Goal: Find specific page/section: Find specific page/section

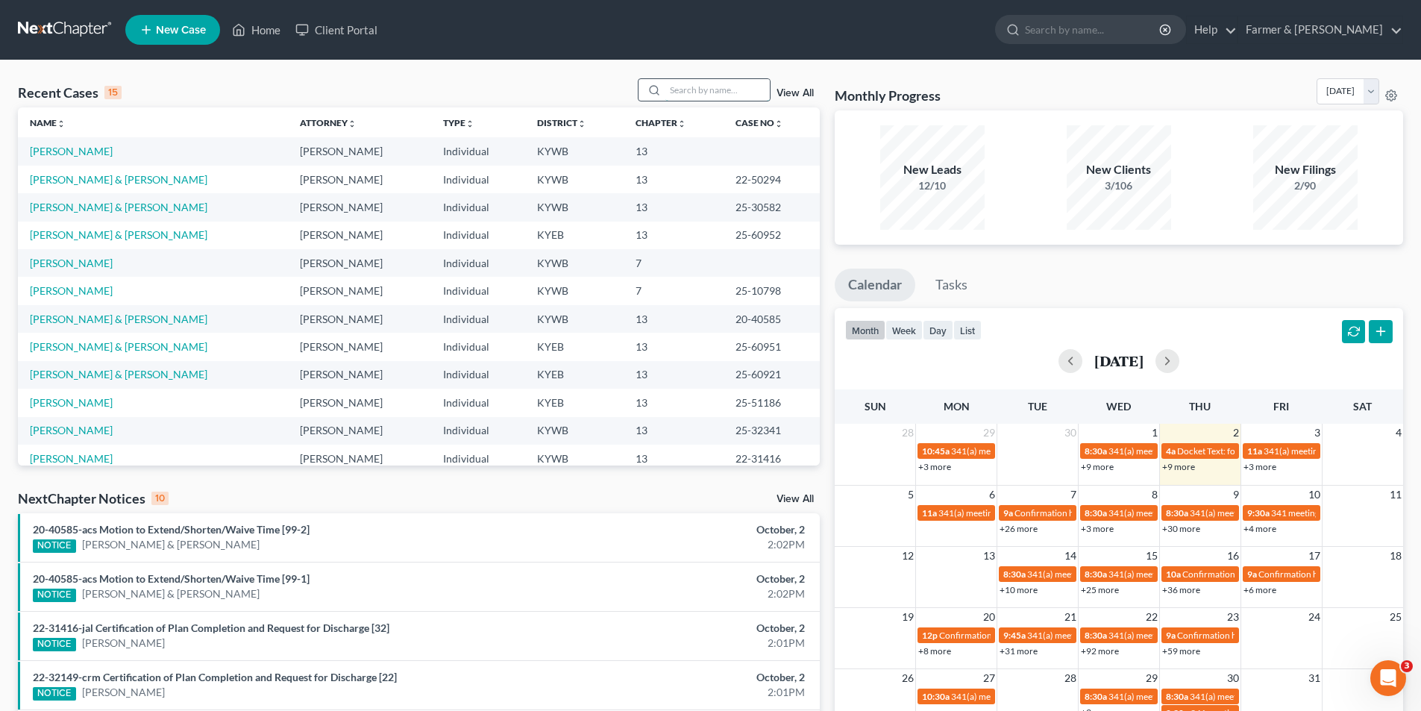
click at [676, 95] on input "search" at bounding box center [717, 90] width 104 height 22
type input "24-10629"
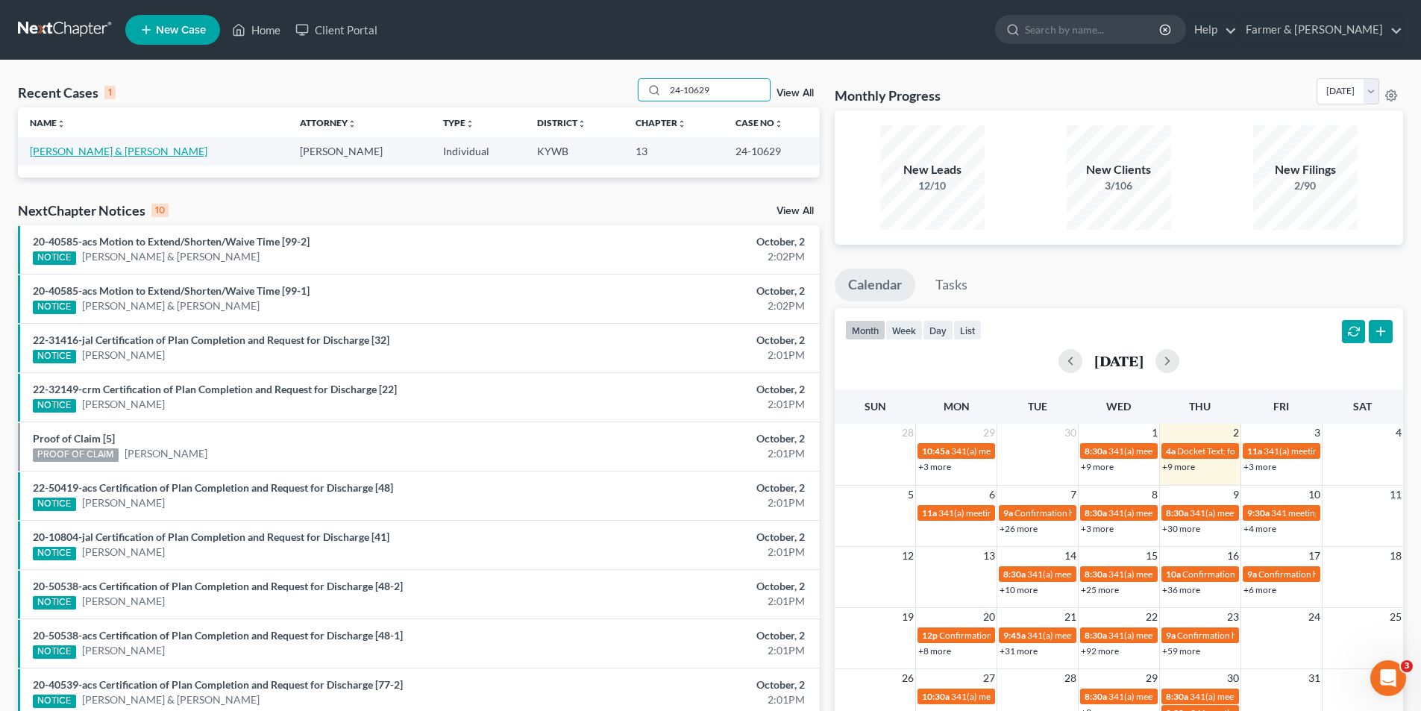
click at [127, 156] on link "[PERSON_NAME] & [PERSON_NAME]" at bounding box center [118, 151] width 177 height 13
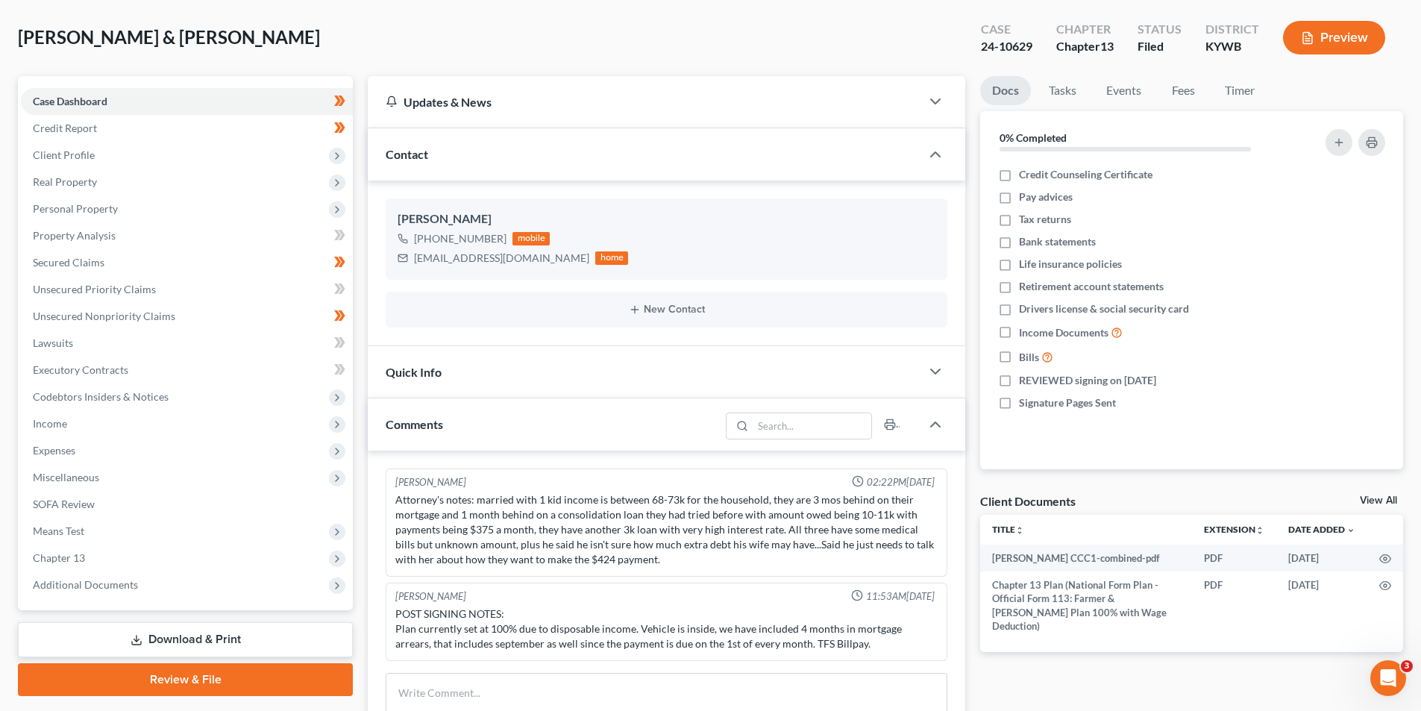
scroll to position [61, 0]
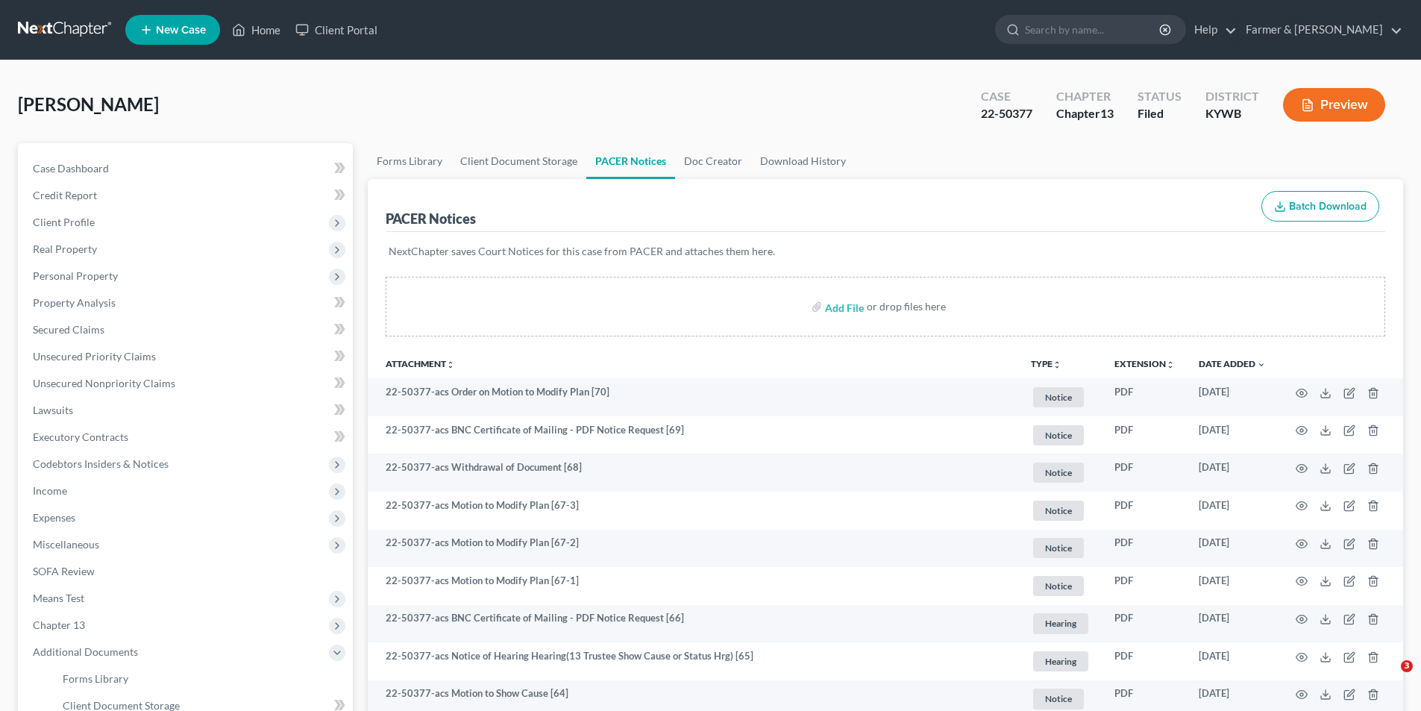
click at [81, 25] on link at bounding box center [65, 29] width 95 height 27
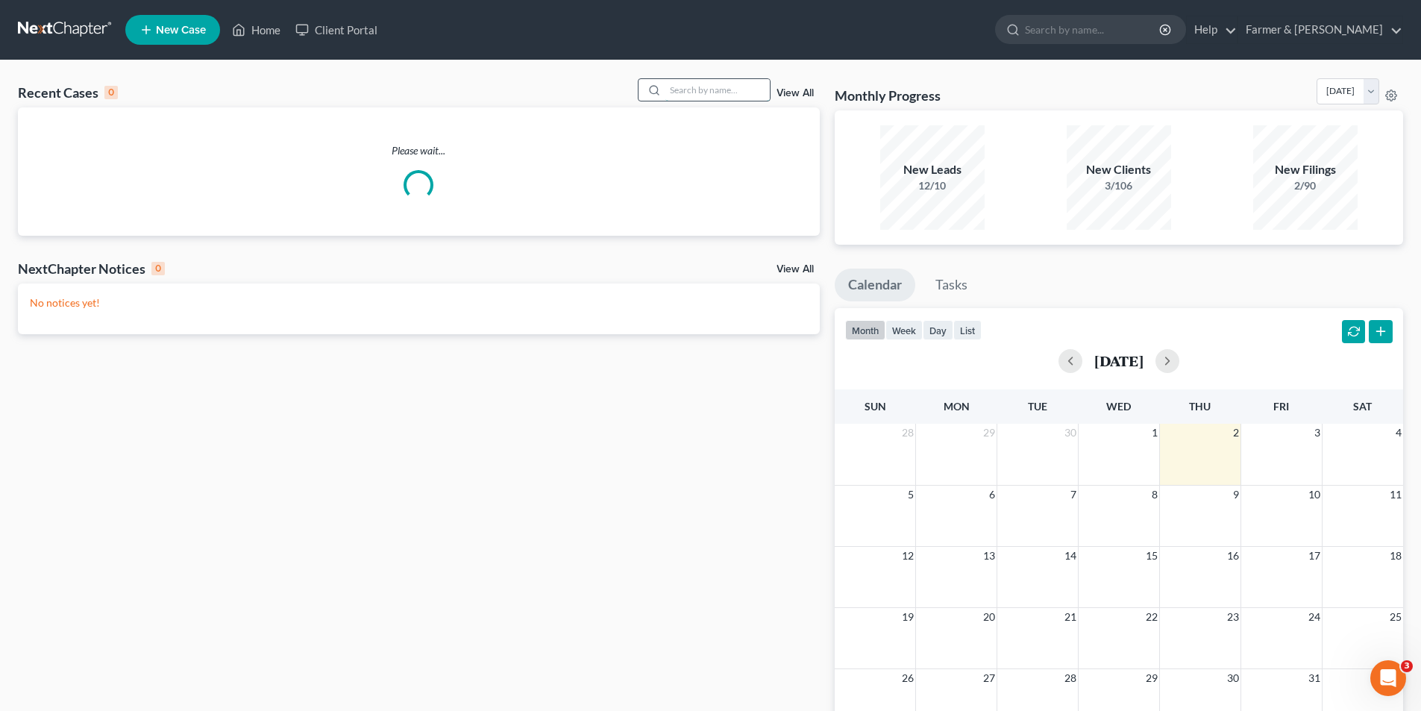
click at [724, 81] on input "search" at bounding box center [717, 90] width 104 height 22
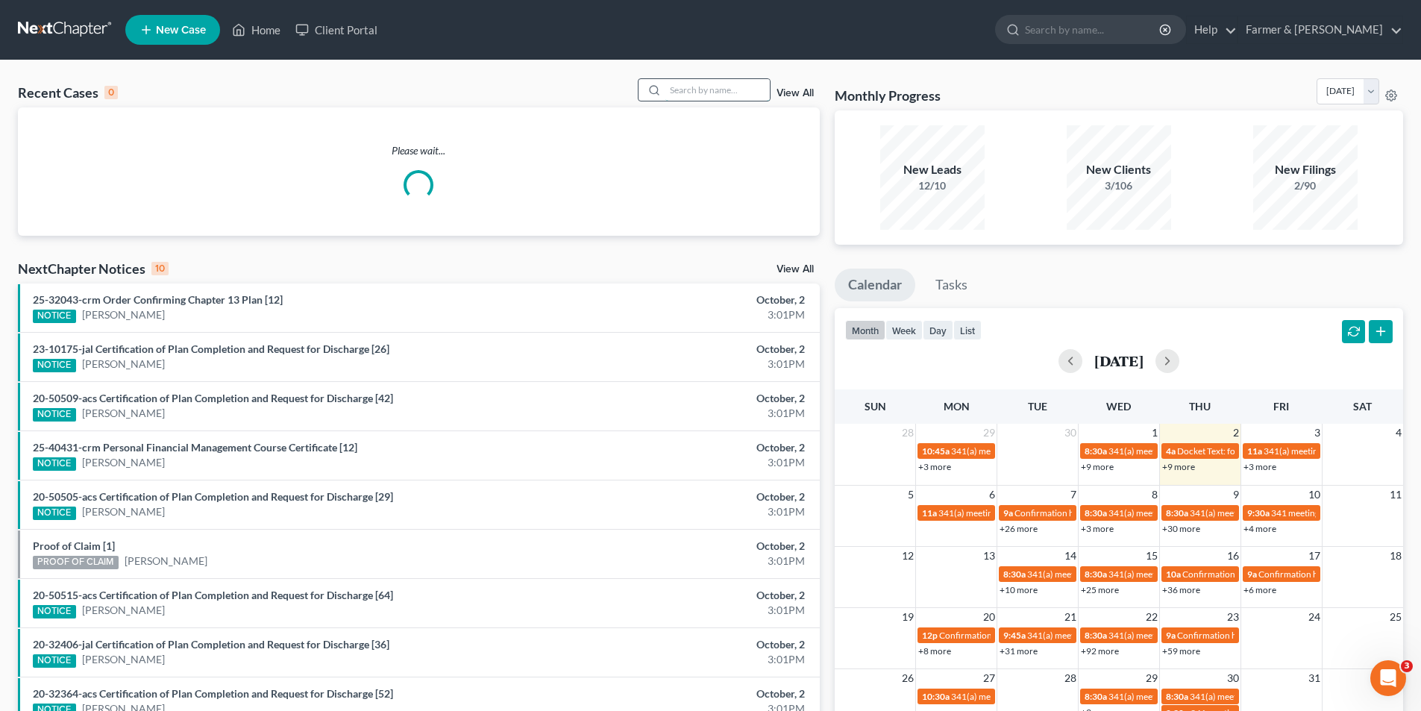
type input "-"
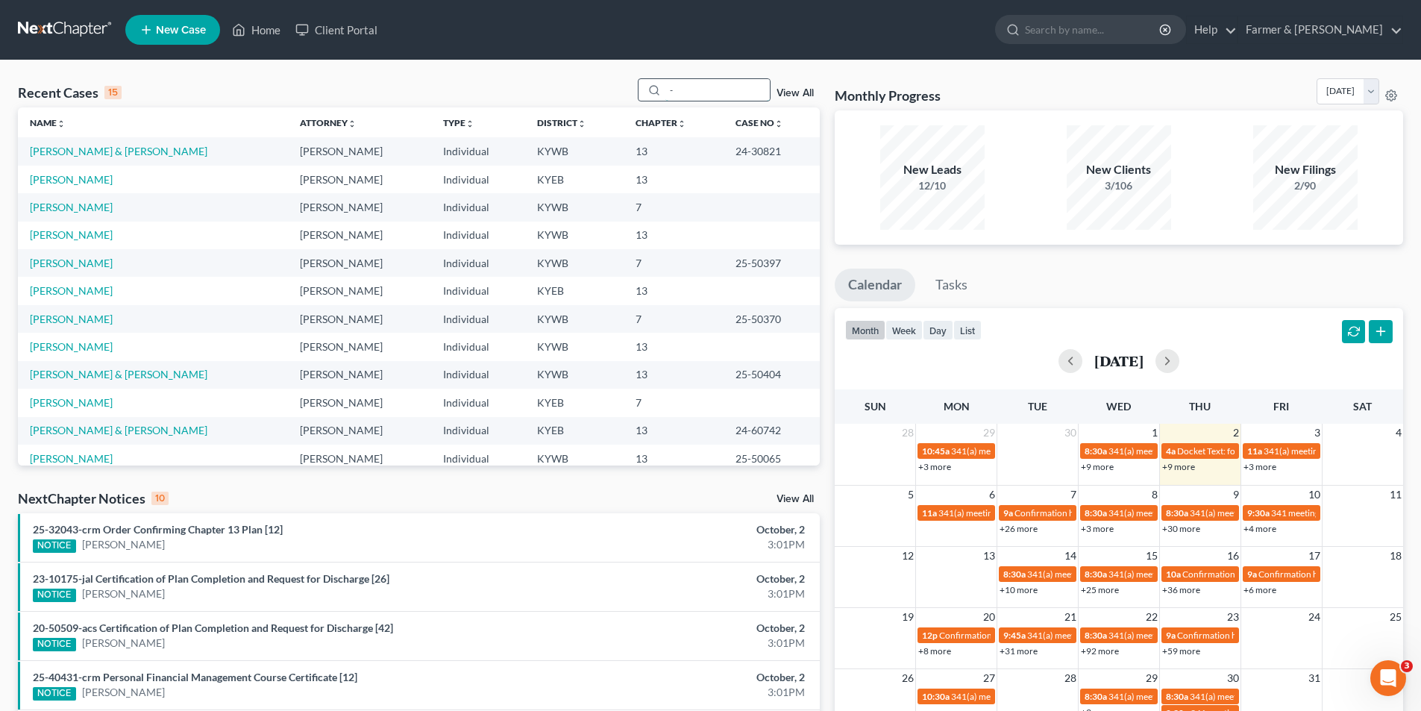
click at [711, 81] on input "-" at bounding box center [717, 90] width 104 height 22
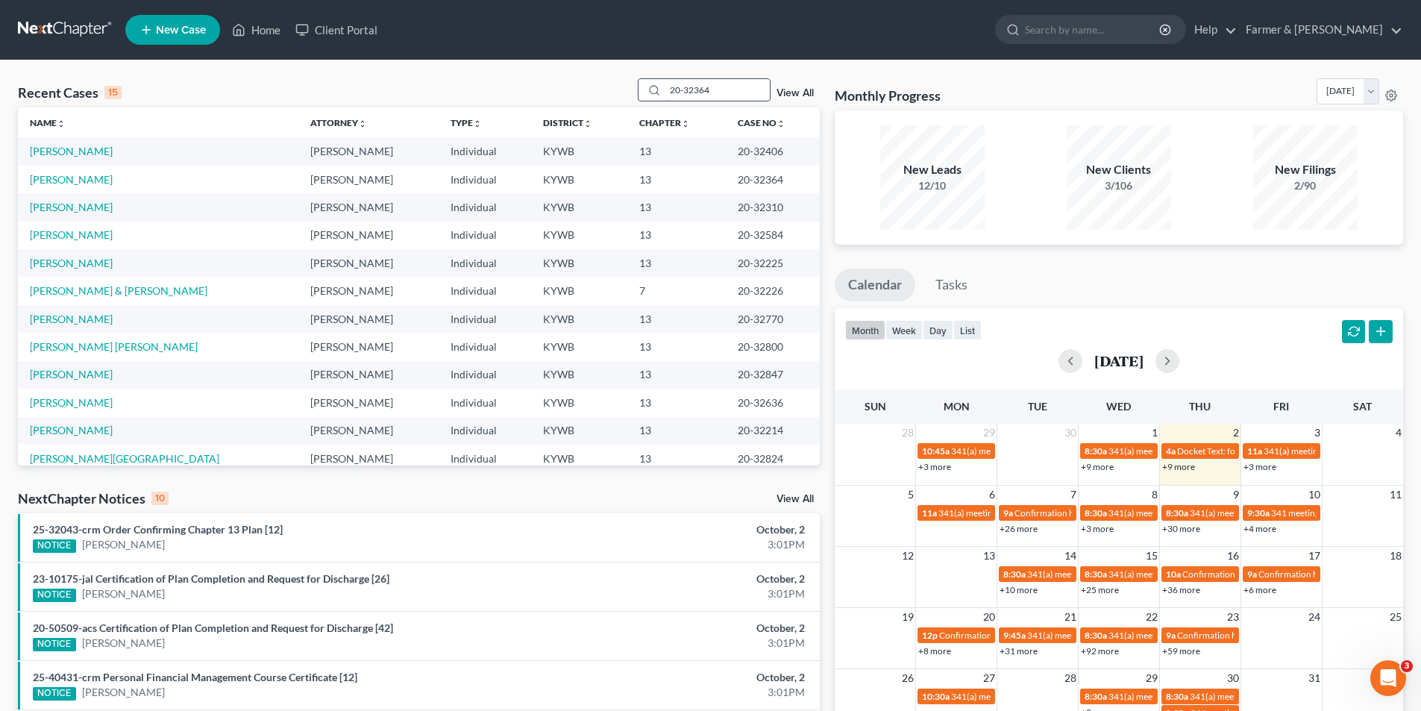
type input "20-32364"
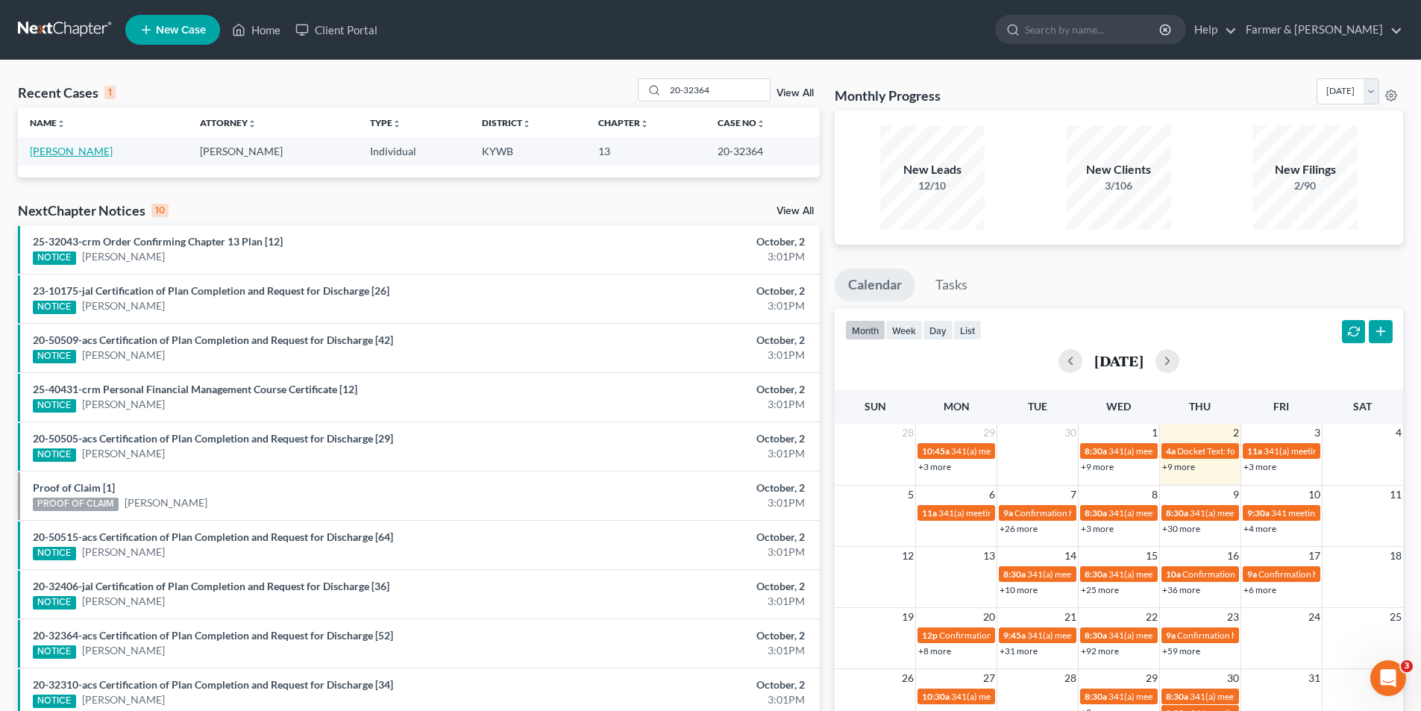
click at [63, 150] on link "Knight, Trevor" at bounding box center [71, 151] width 83 height 13
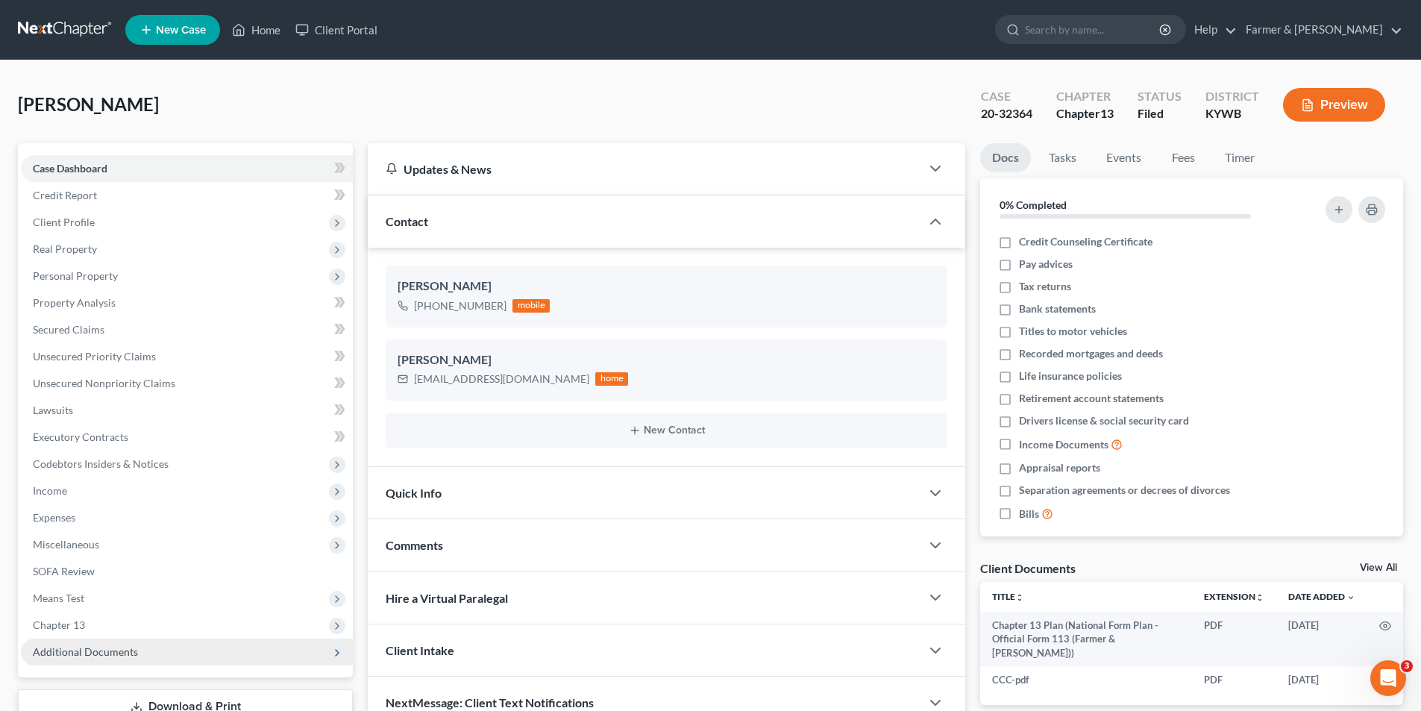
scroll to position [109, 0]
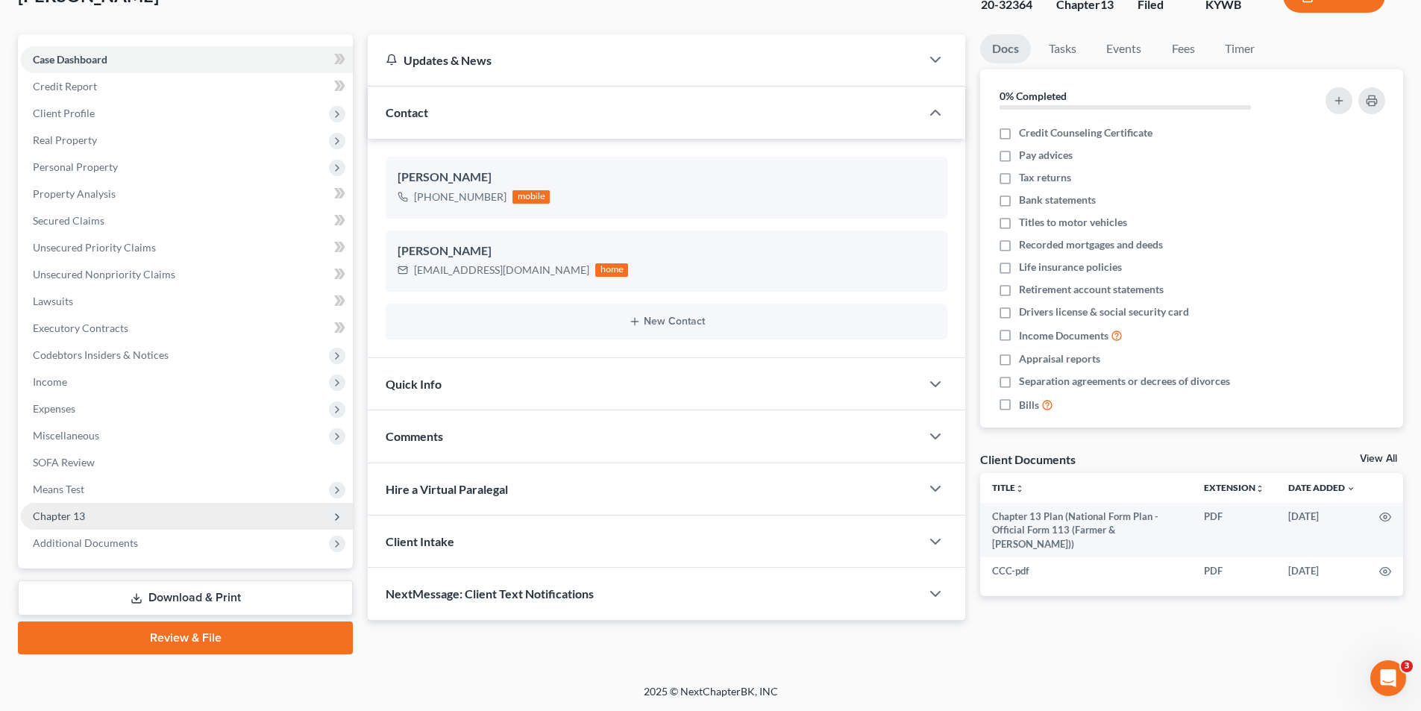
click at [184, 512] on span "Chapter 13" at bounding box center [187, 516] width 332 height 27
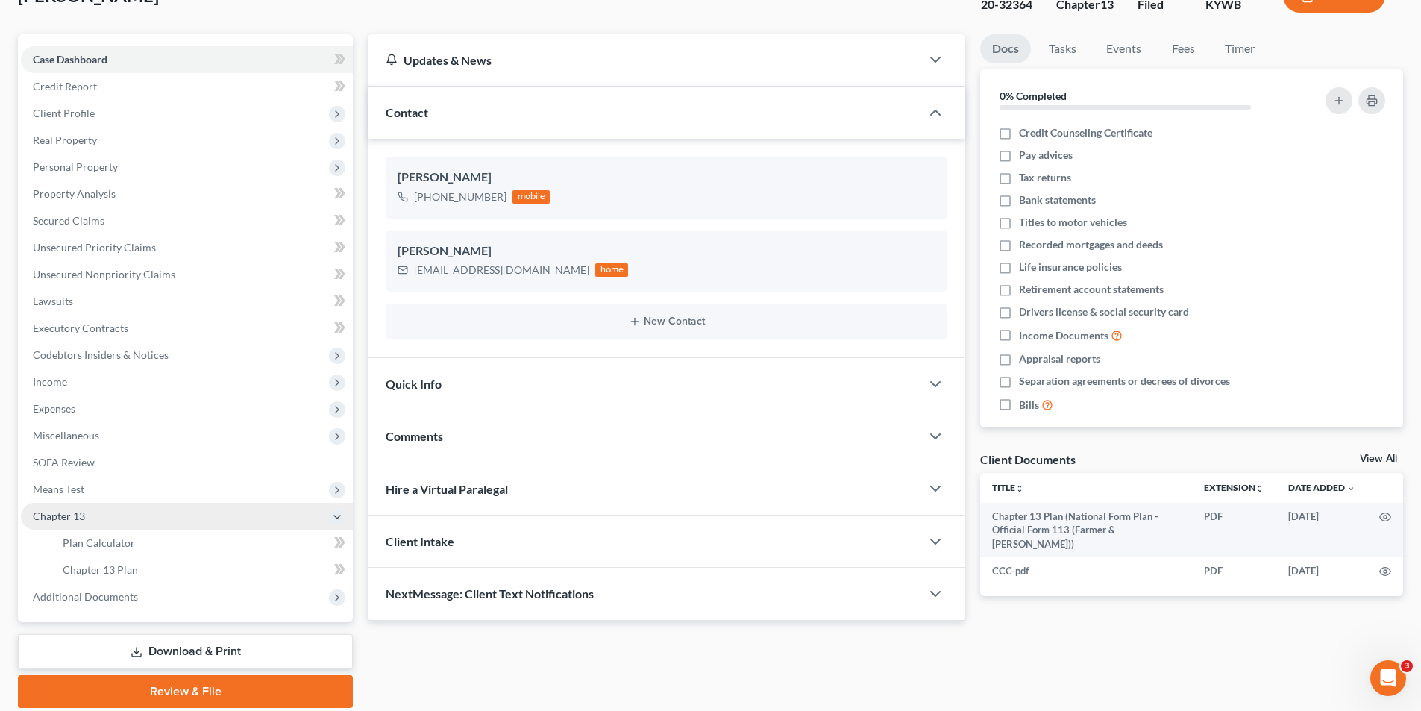
click at [160, 508] on span "Chapter 13" at bounding box center [187, 516] width 332 height 27
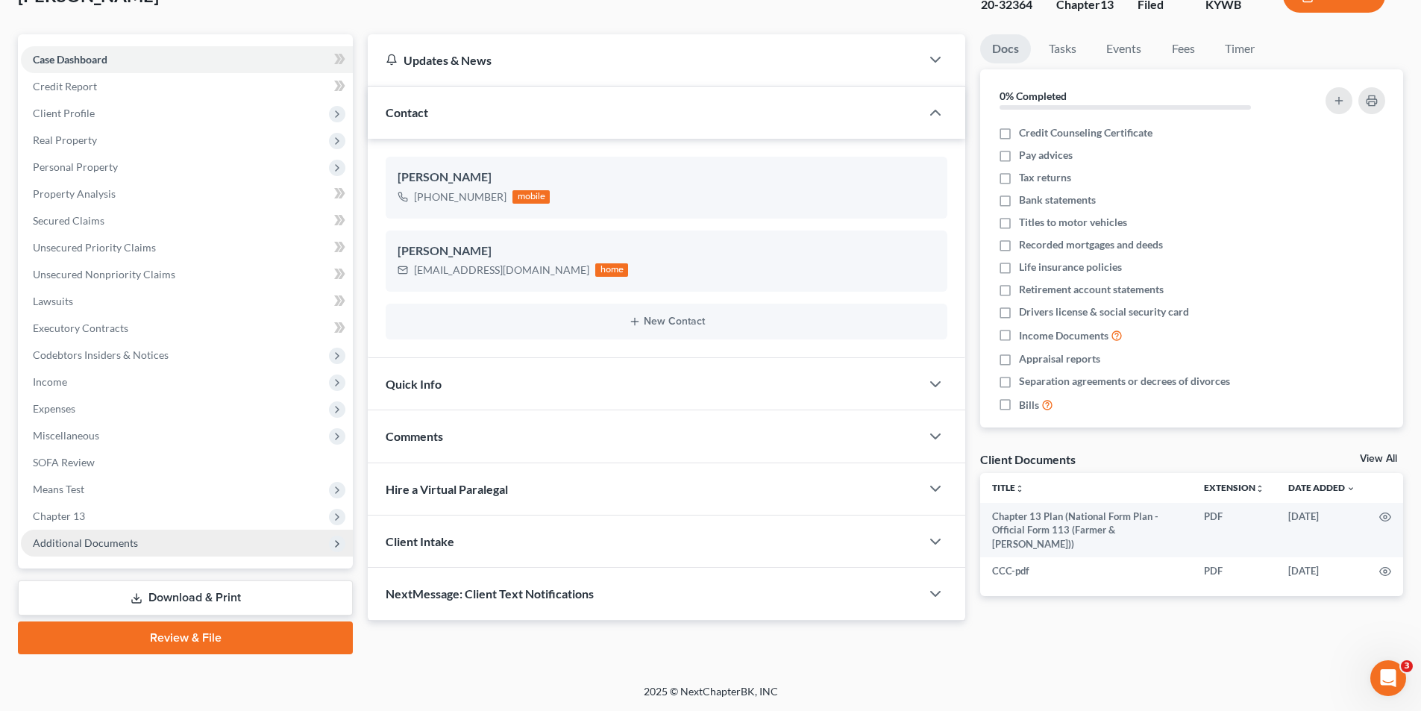
click at [172, 547] on span "Additional Documents" at bounding box center [187, 542] width 332 height 27
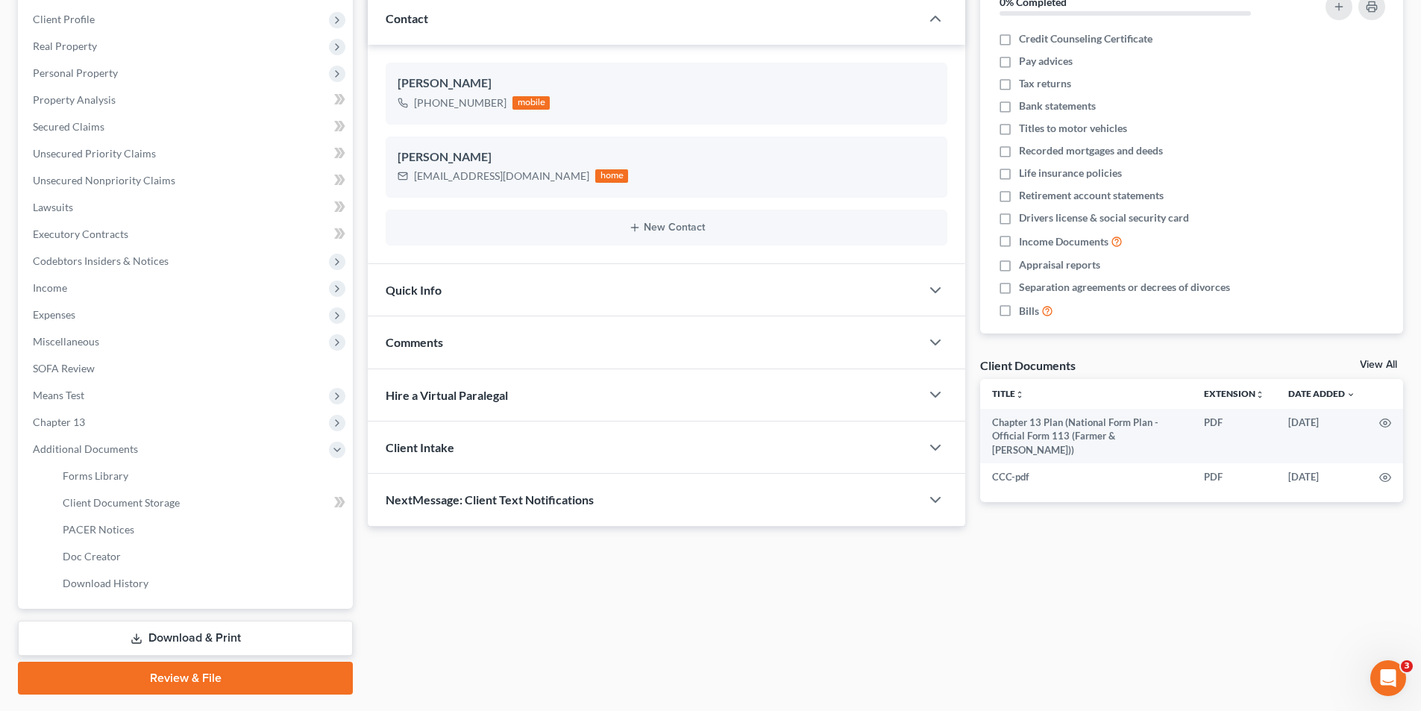
scroll to position [243, 0]
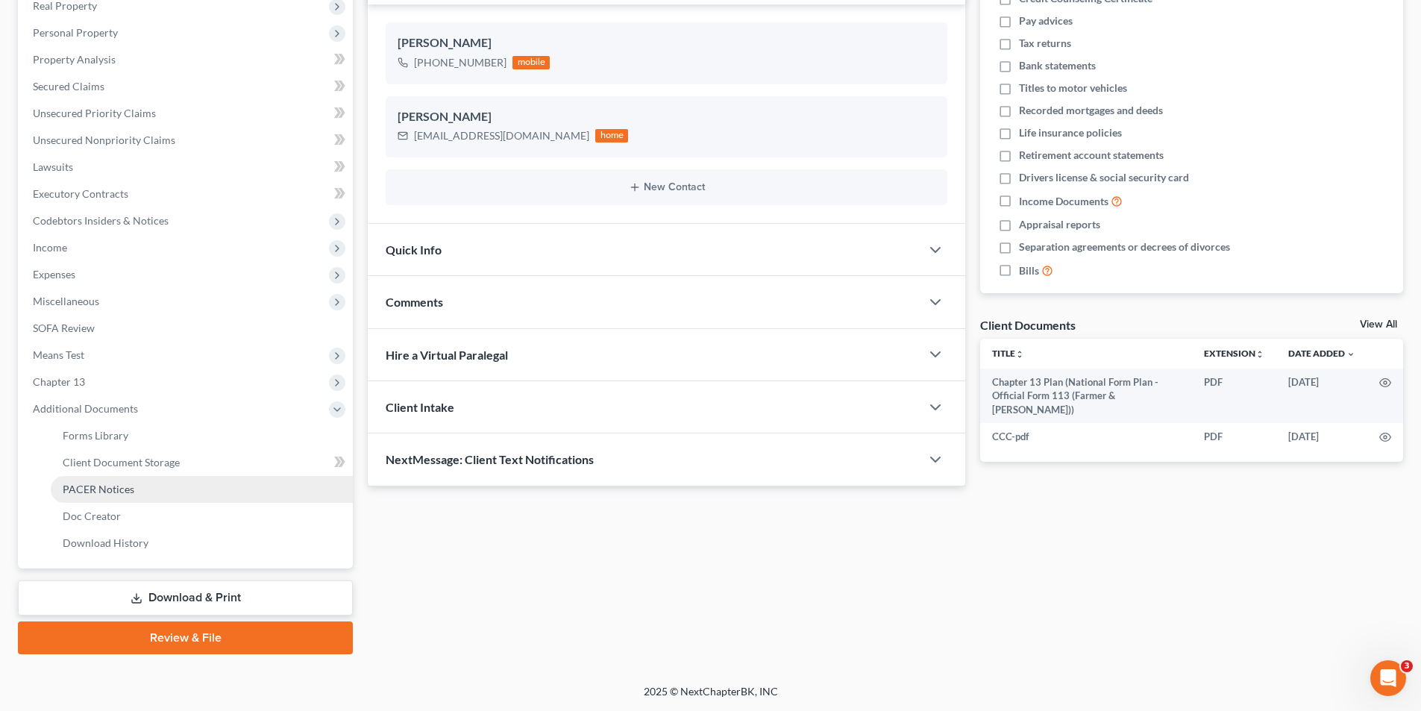
click at [129, 478] on link "PACER Notices" at bounding box center [202, 489] width 302 height 27
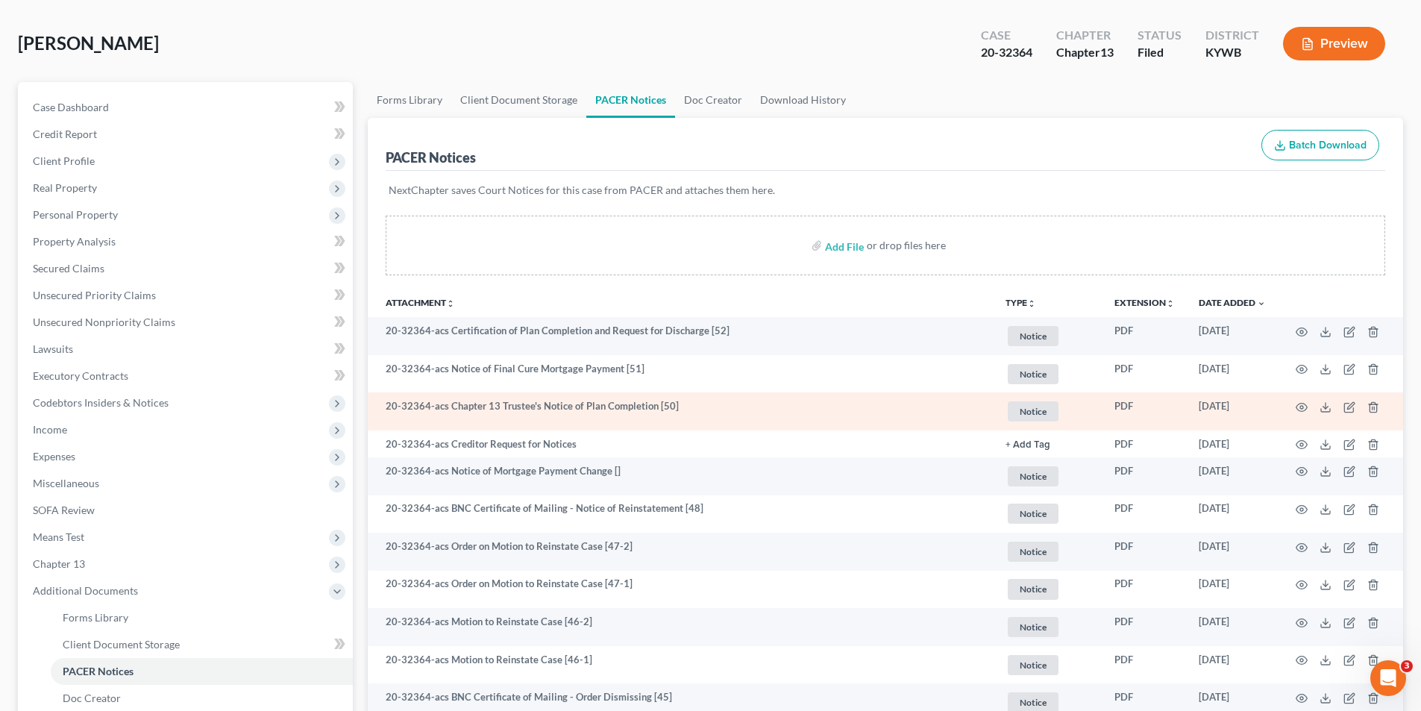
scroll to position [224, 0]
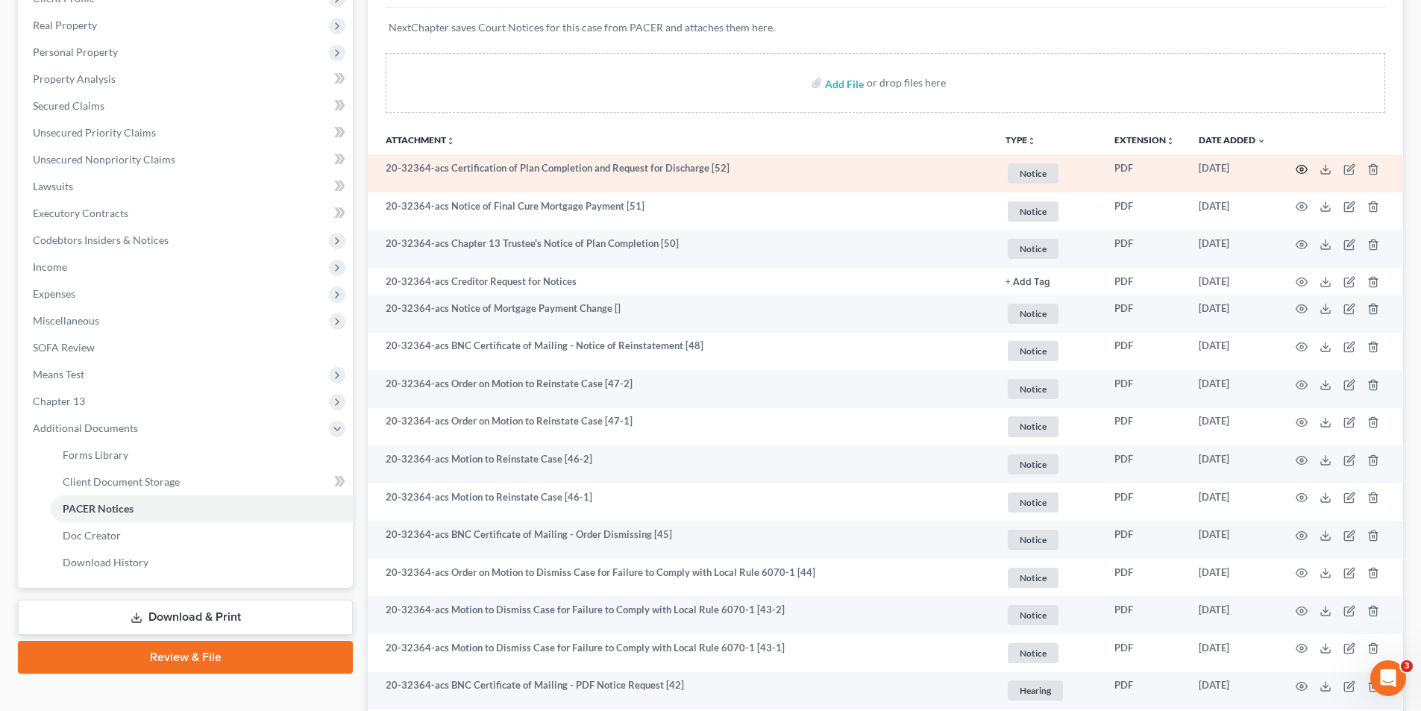
click at [1303, 169] on circle "button" at bounding box center [1301, 169] width 3 height 3
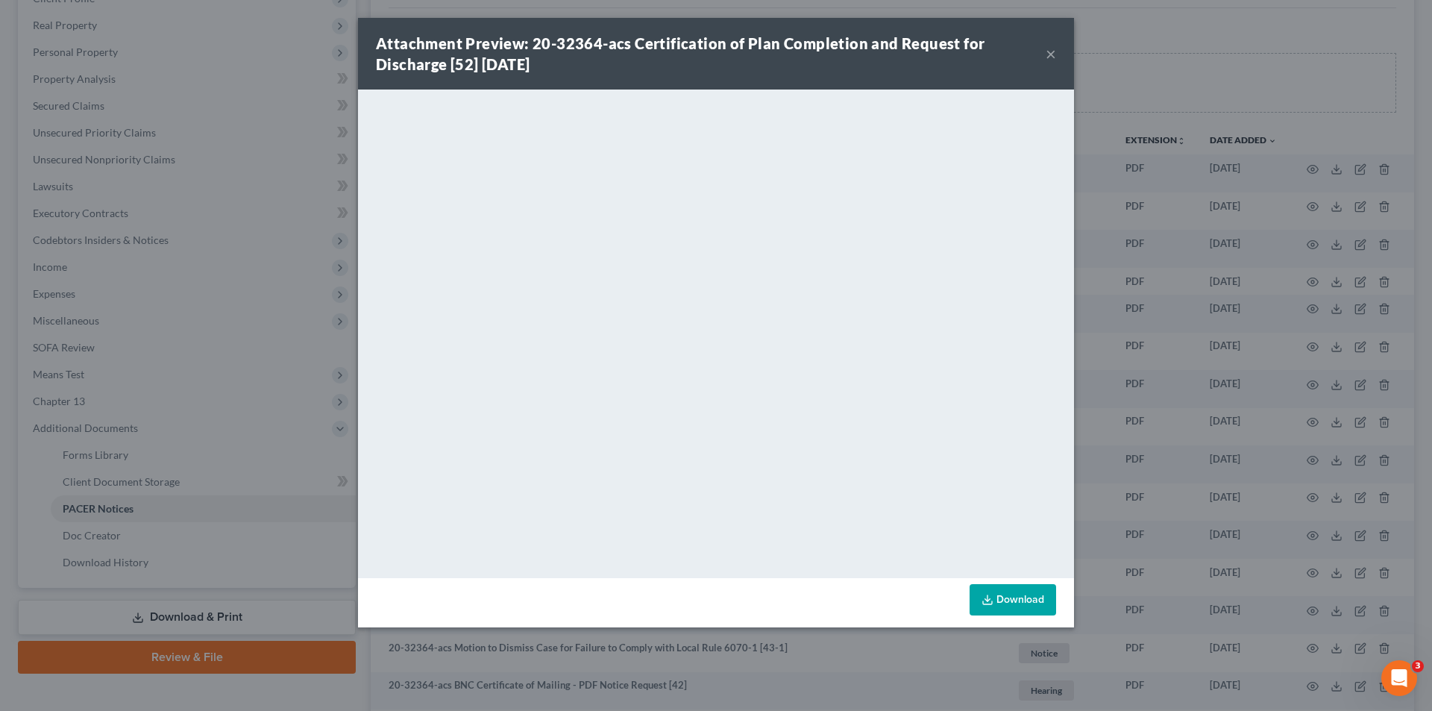
click at [1051, 55] on button "×" at bounding box center [1050, 54] width 10 height 18
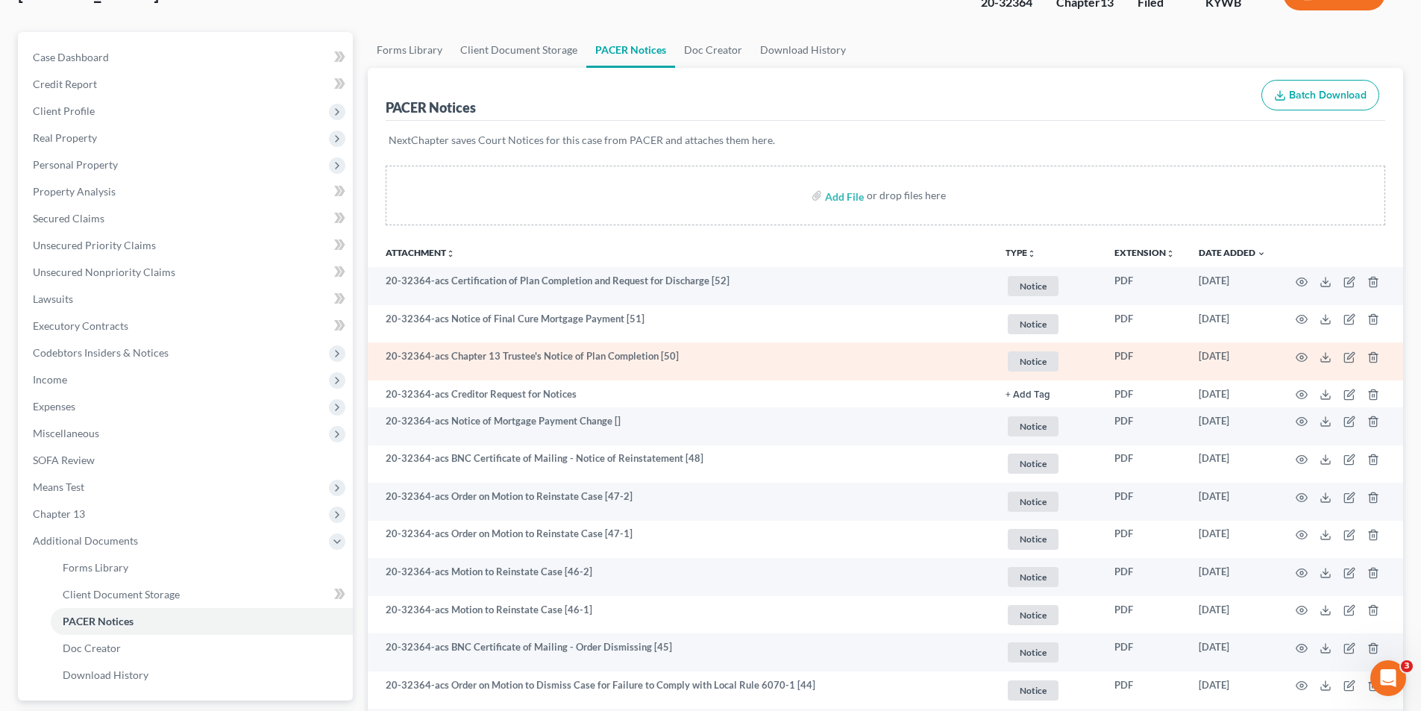
scroll to position [75, 0]
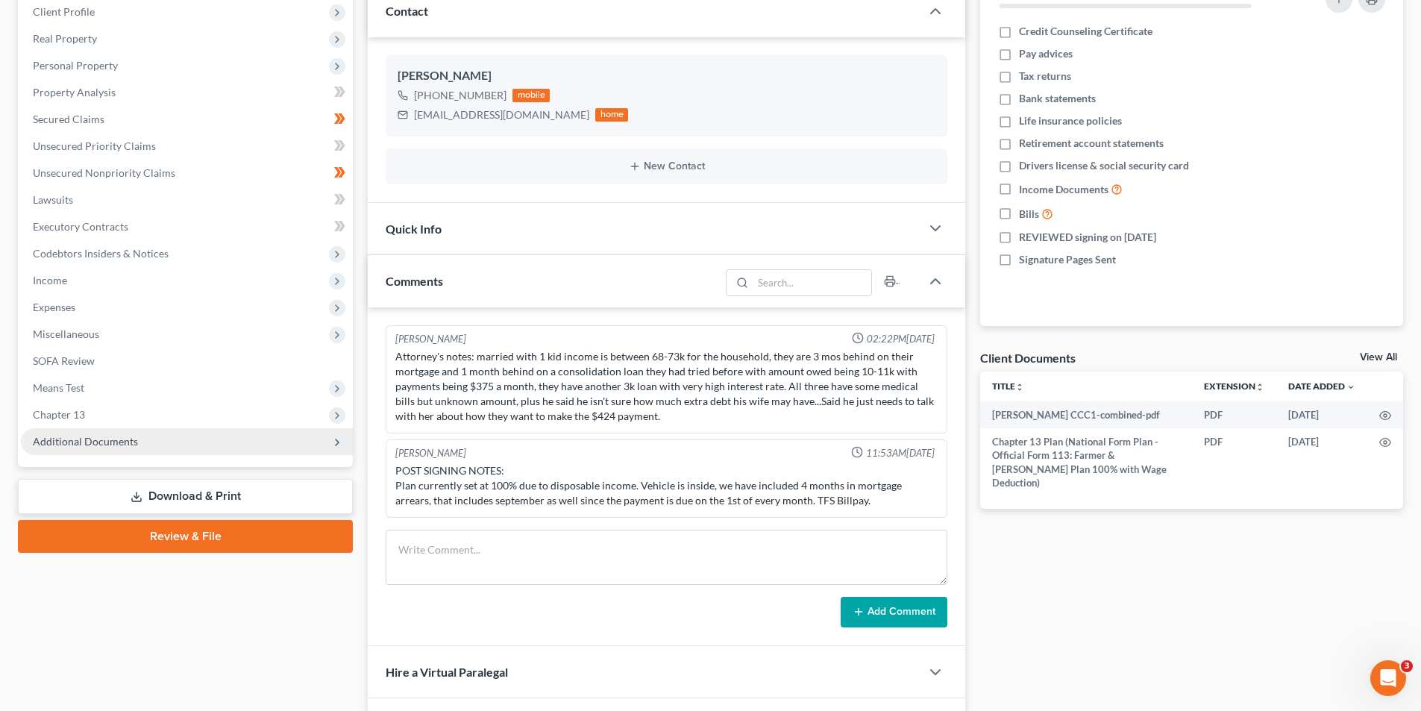
click at [203, 443] on span "Additional Documents" at bounding box center [187, 441] width 332 height 27
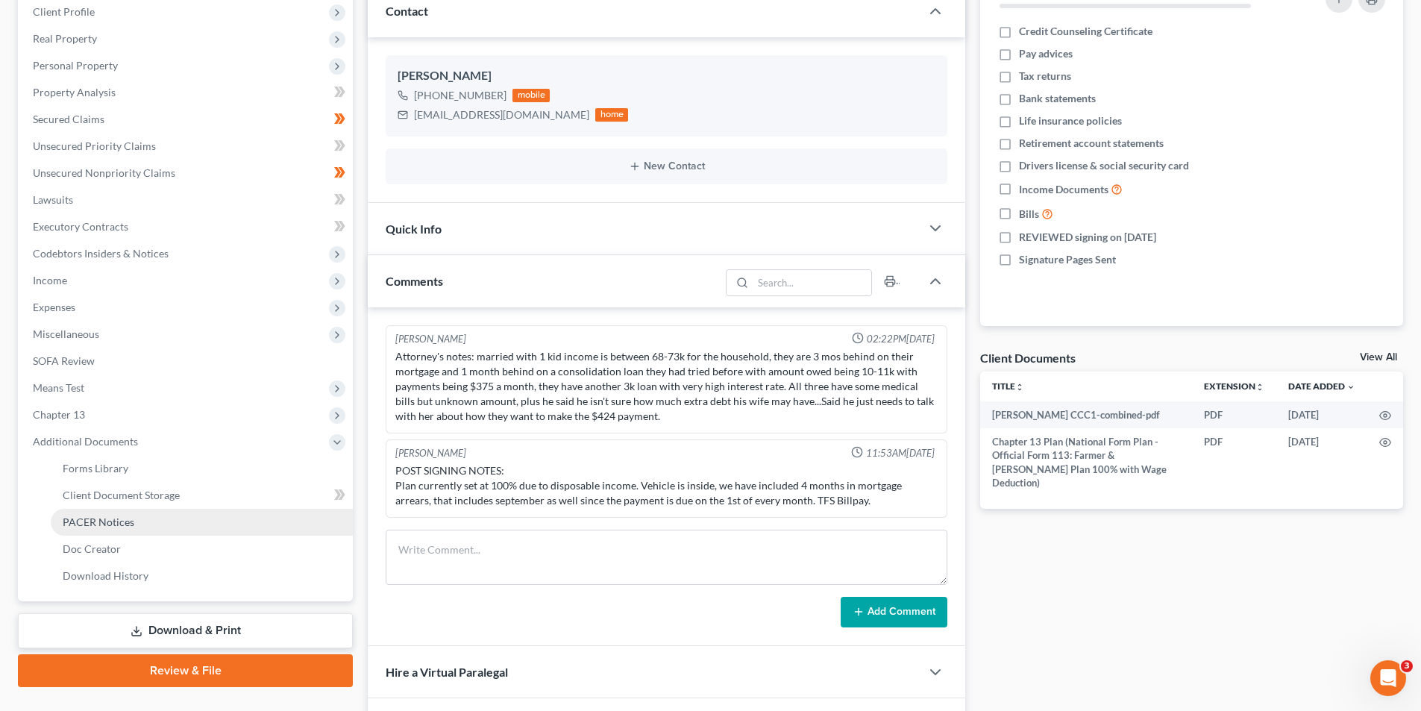
click at [139, 526] on link "PACER Notices" at bounding box center [202, 522] width 302 height 27
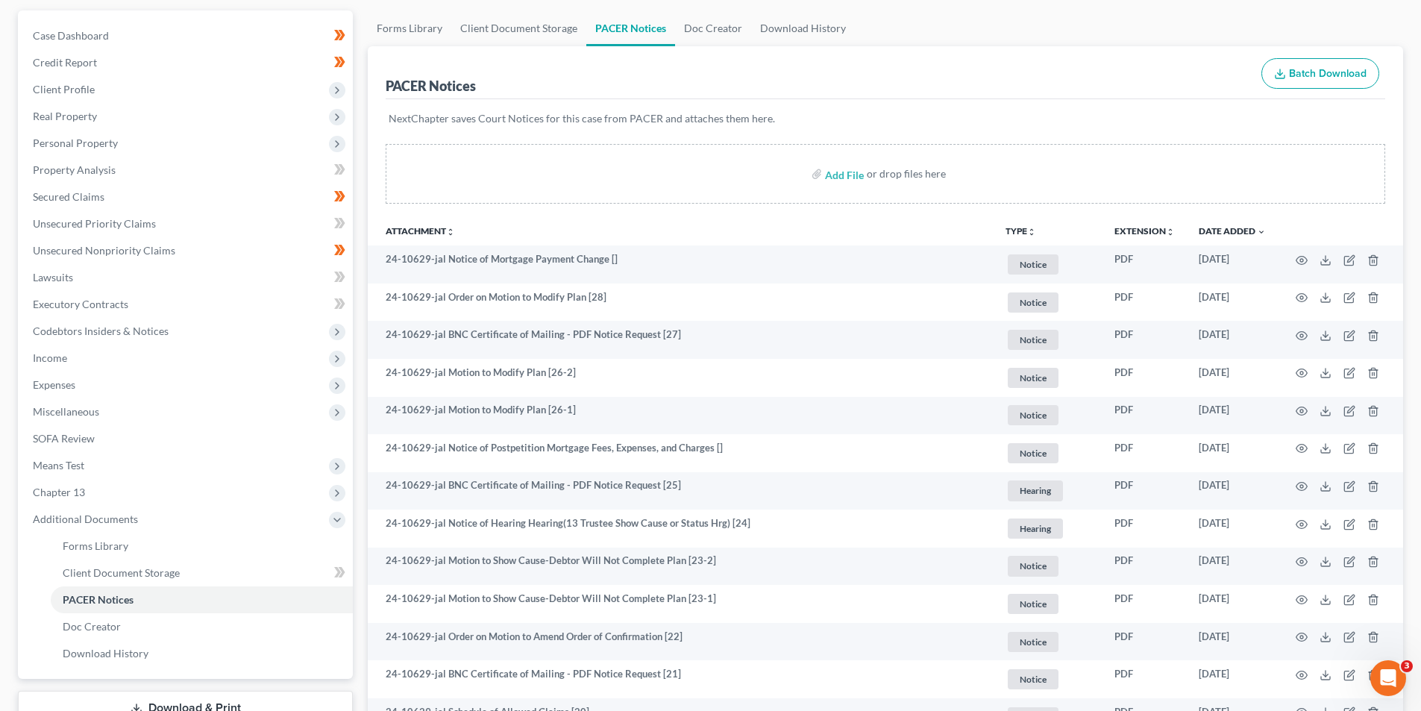
scroll to position [19, 0]
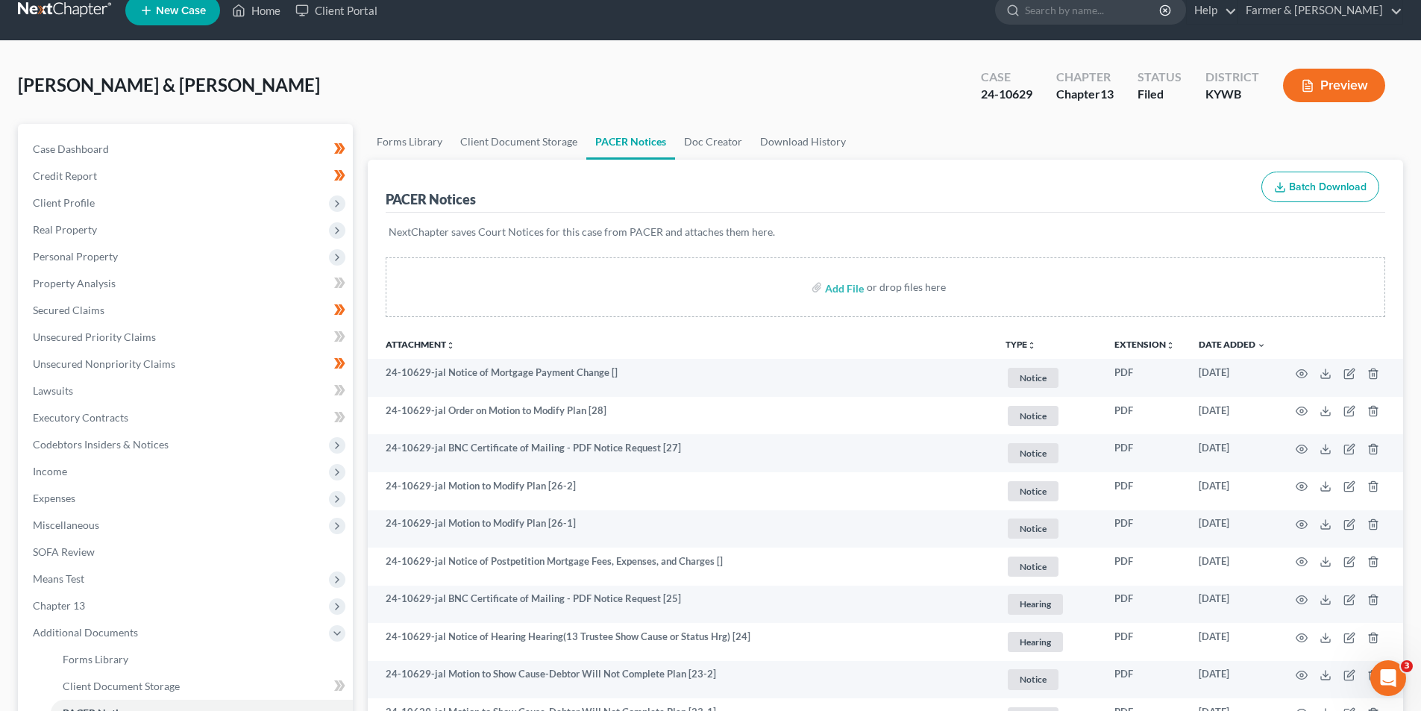
click at [73, 10] on link at bounding box center [65, 10] width 95 height 27
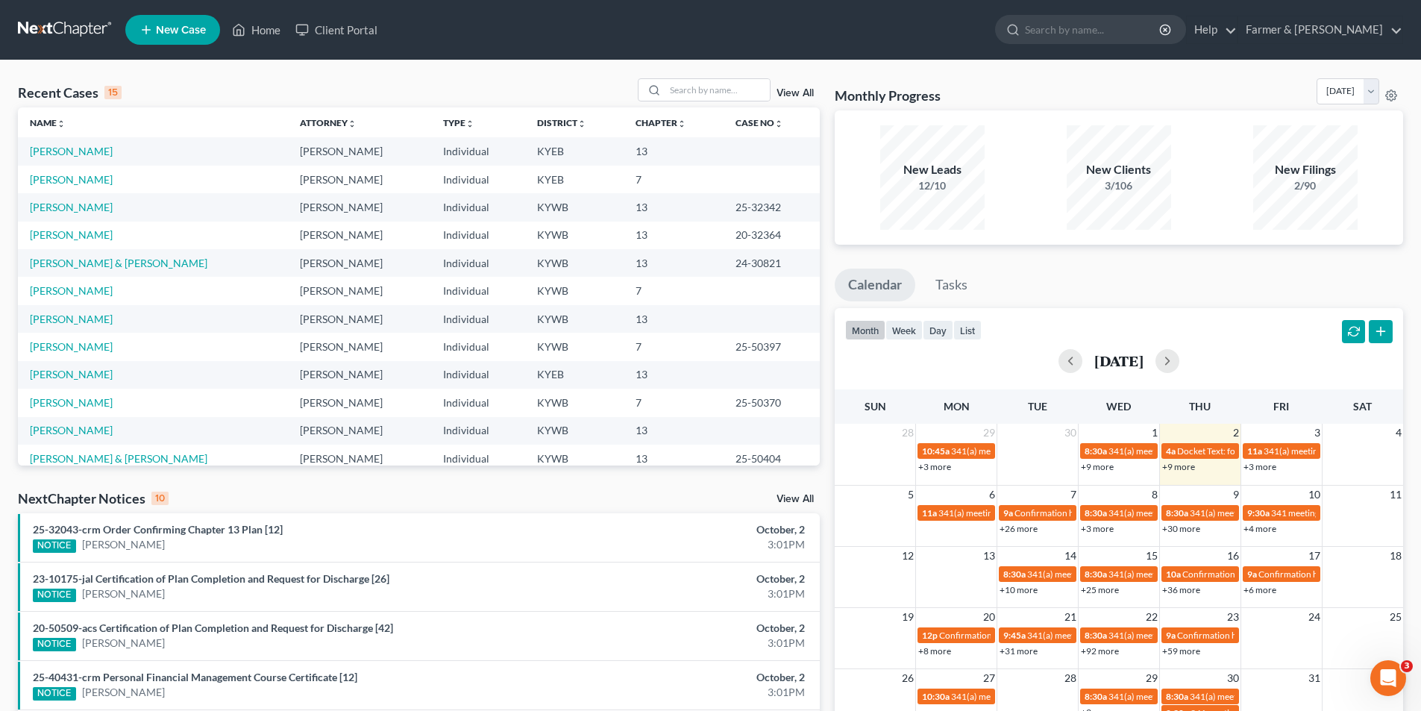
click at [87, 27] on link at bounding box center [65, 29] width 95 height 27
